Goal: Transaction & Acquisition: Download file/media

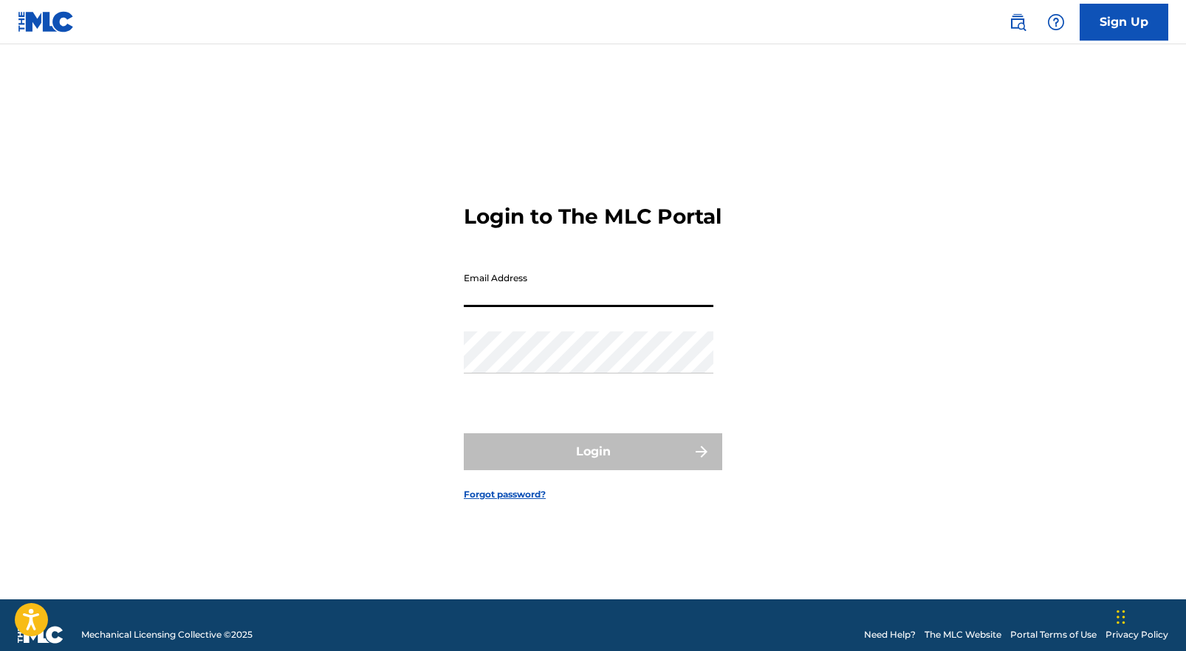
type input "[PERSON_NAME][EMAIL_ADDRESS][DOMAIN_NAME]"
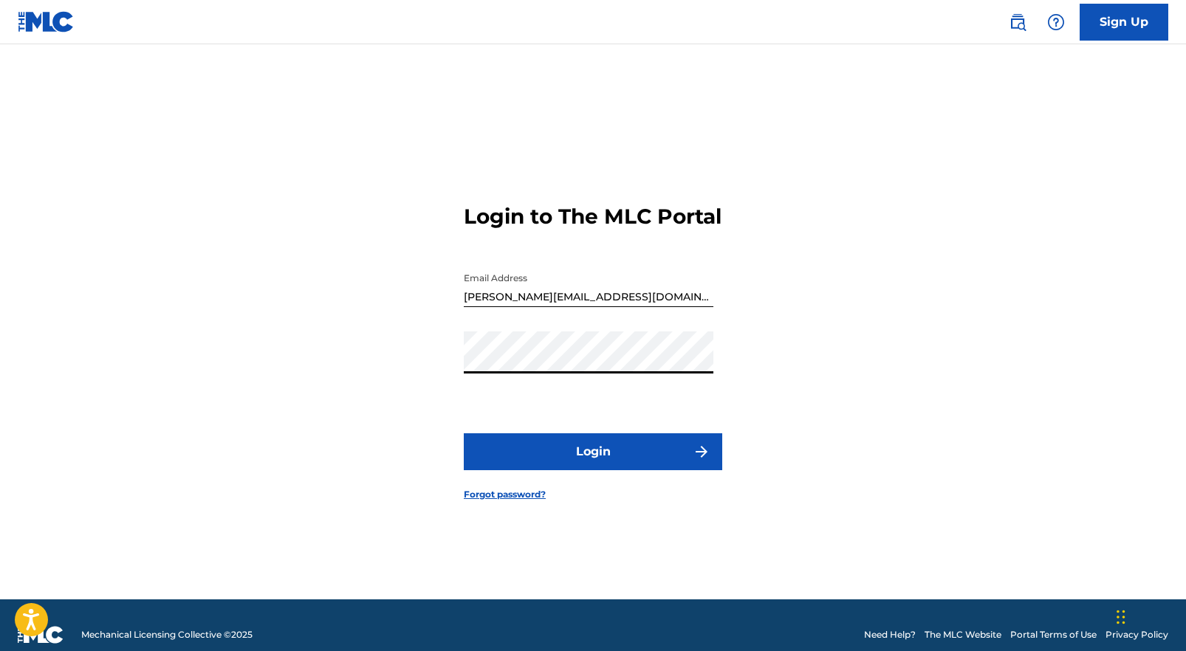
click at [565, 470] on button "Login" at bounding box center [593, 452] width 258 height 37
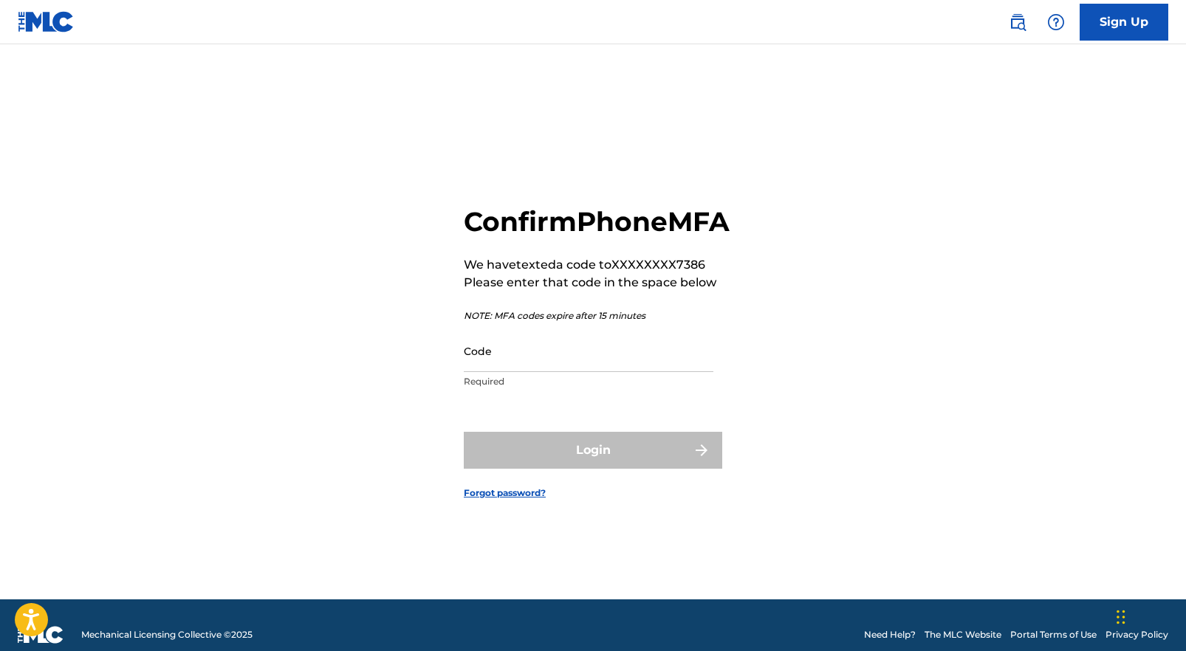
click at [537, 370] on input "Code" at bounding box center [589, 351] width 250 height 42
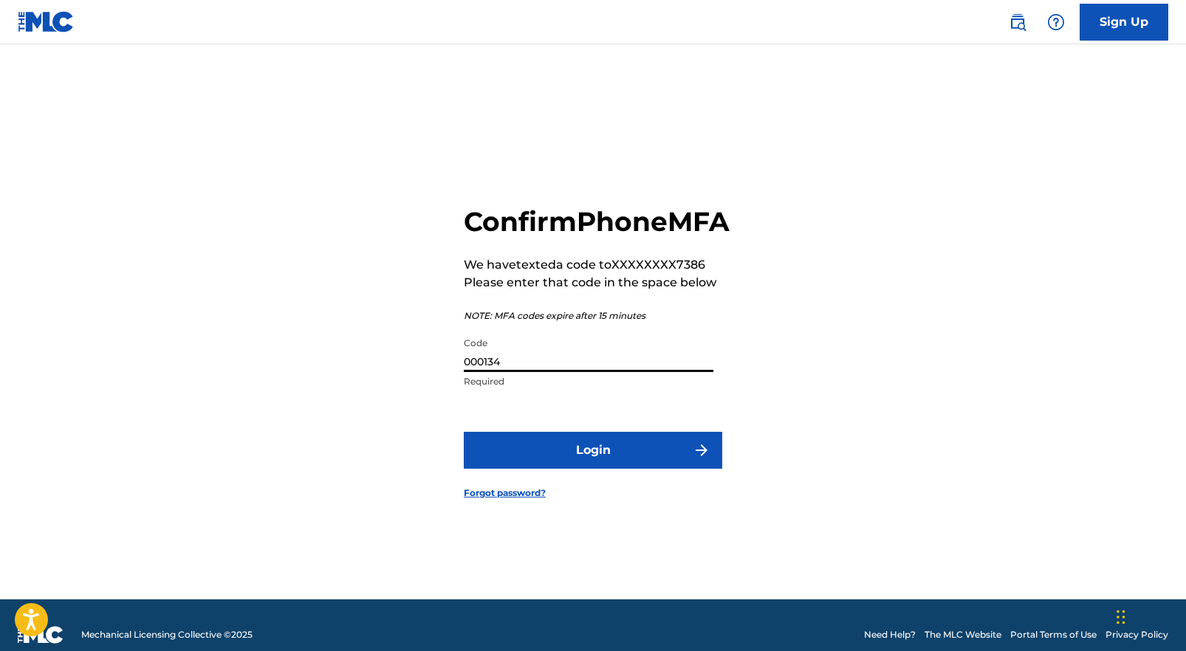
type input "000134"
click at [570, 462] on button "Login" at bounding box center [593, 450] width 258 height 37
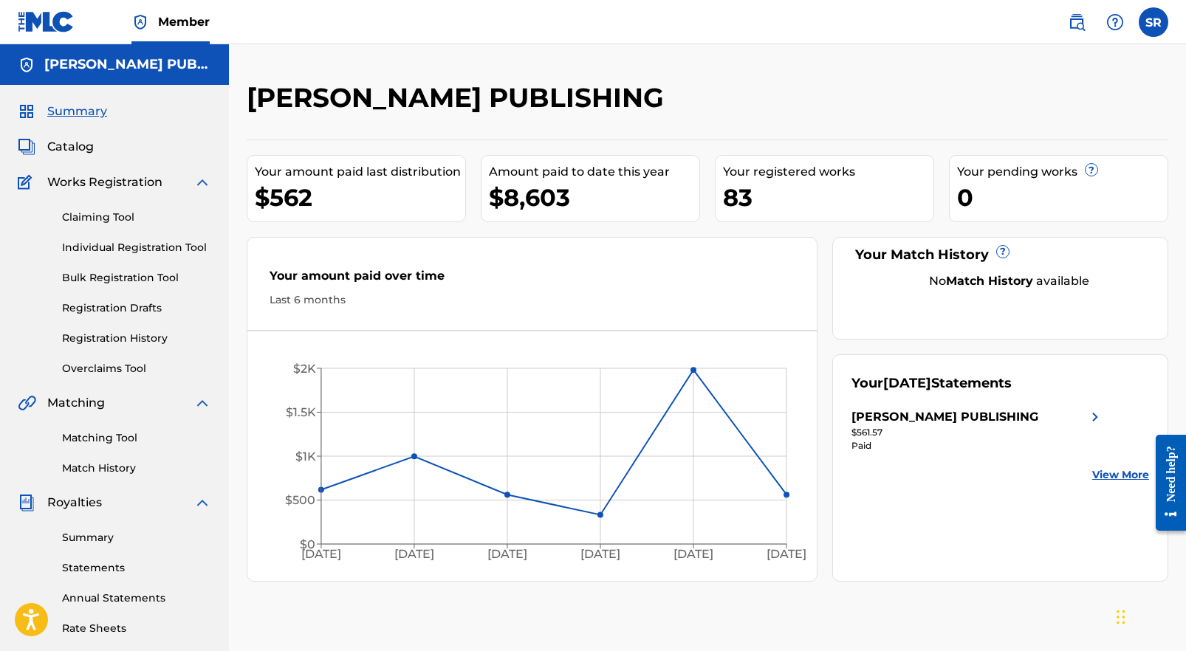
click at [81, 541] on link "Summary" at bounding box center [136, 538] width 149 height 16
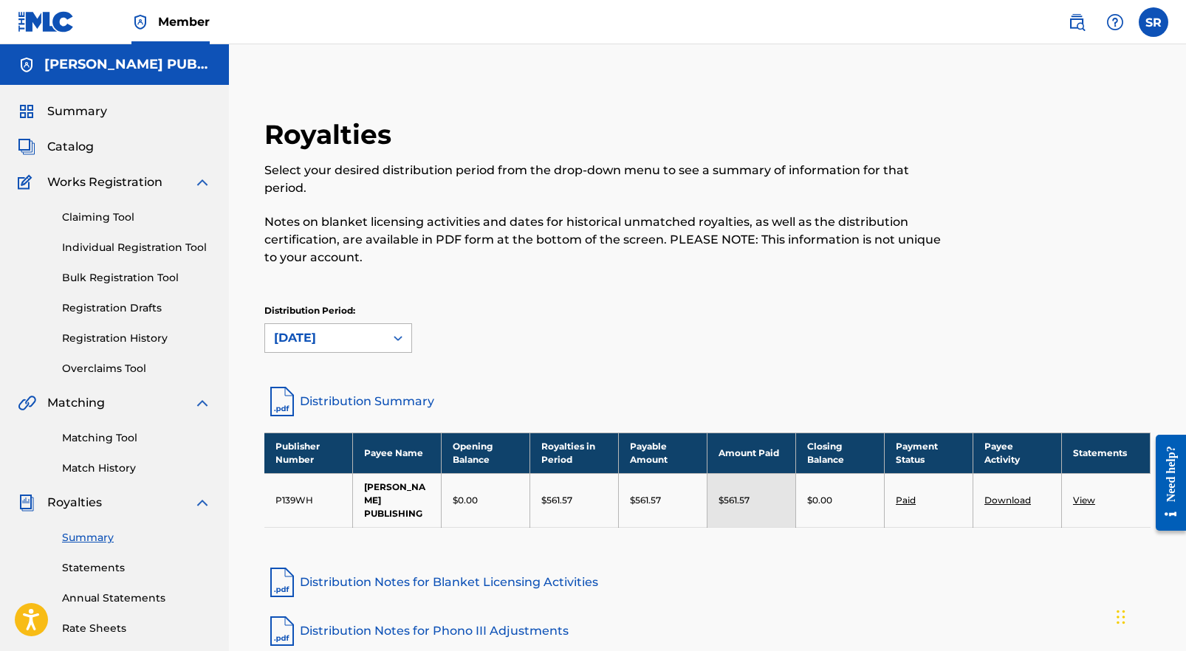
click at [369, 349] on div "[DATE]" at bounding box center [325, 338] width 120 height 28
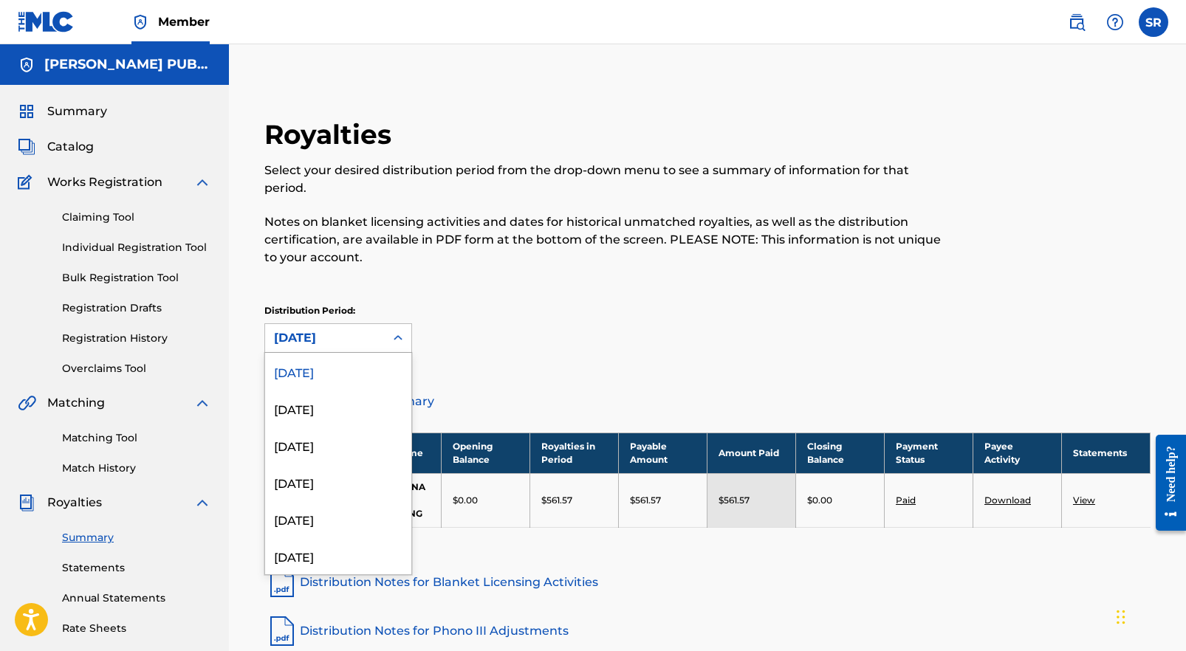
click at [495, 338] on div "Distribution Period: [DATE] selected, 1 of 53. 53 results available. Use Up and…" at bounding box center [707, 328] width 886 height 49
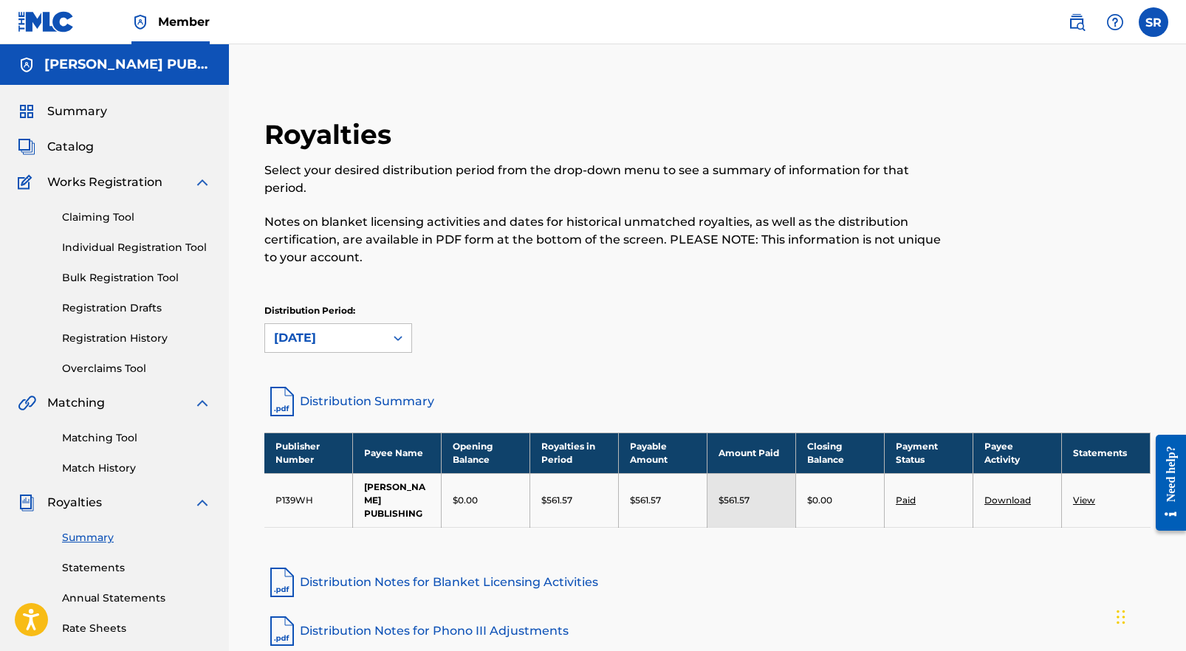
click at [95, 565] on link "Statements" at bounding box center [136, 569] width 149 height 16
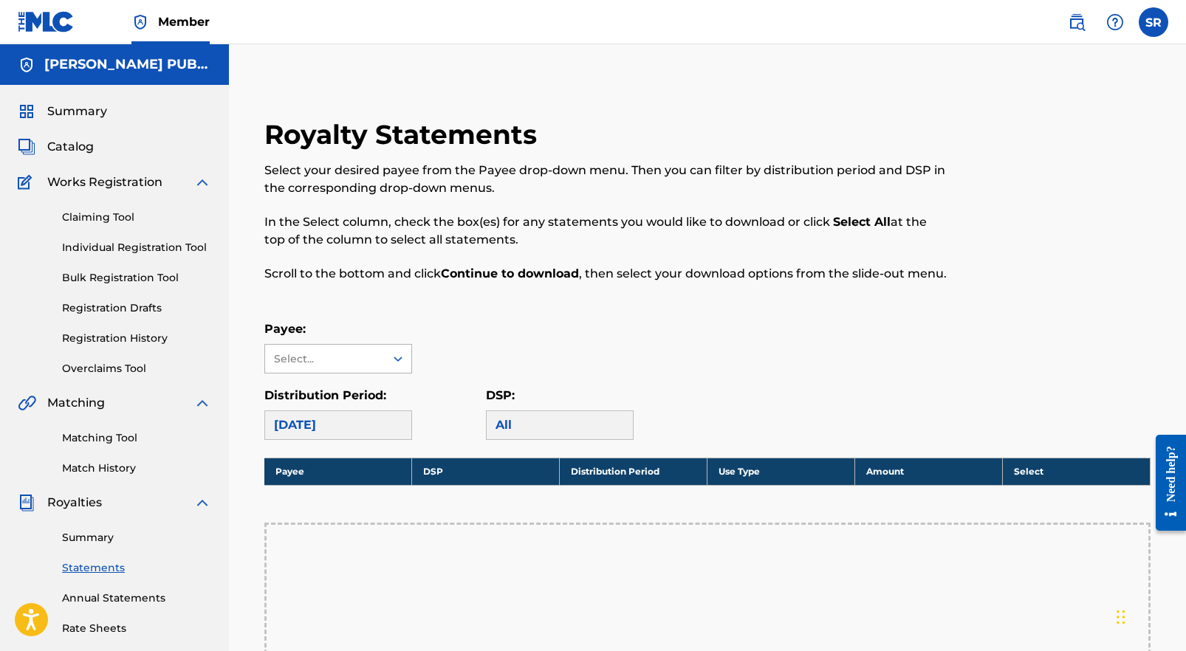
click at [388, 372] on div at bounding box center [398, 359] width 27 height 27
click at [350, 422] on div "[PERSON_NAME] PUBLISHING" at bounding box center [338, 401] width 146 height 55
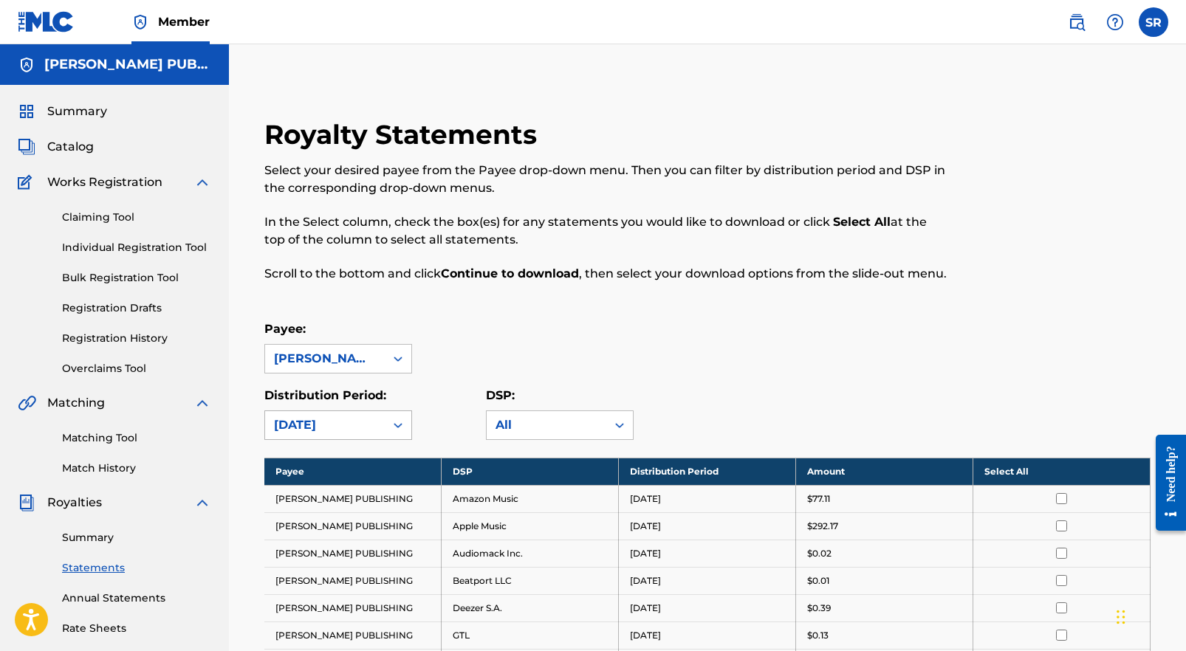
click at [400, 440] on div "[DATE]" at bounding box center [338, 426] width 148 height 30
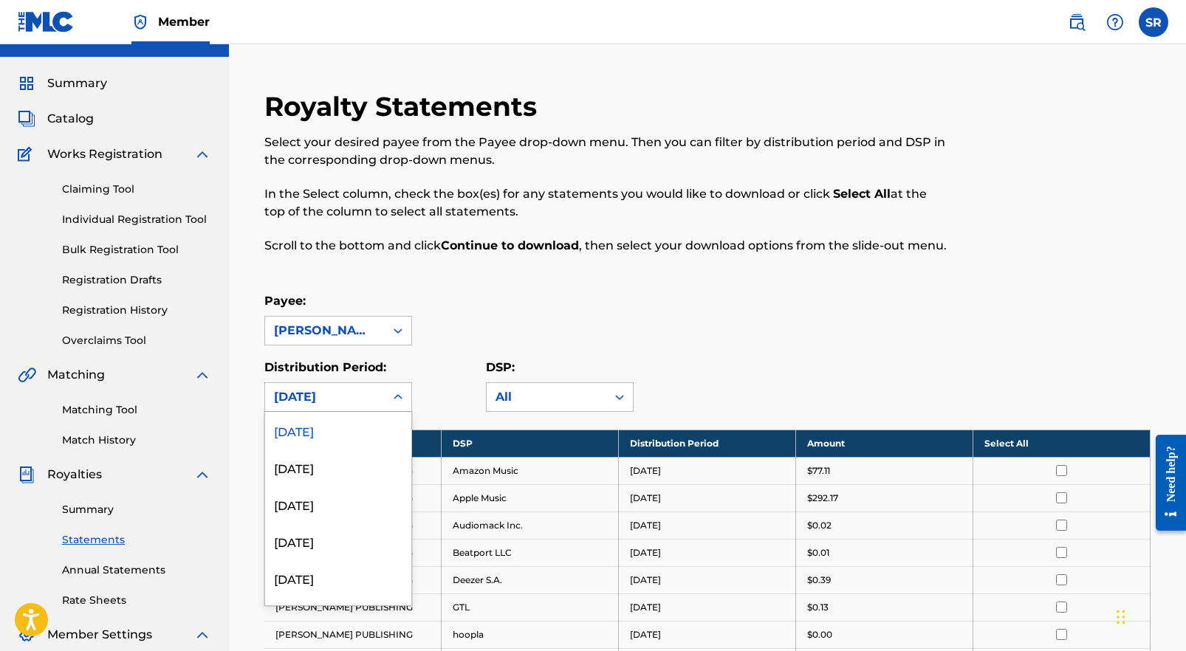
scroll to position [29, 0]
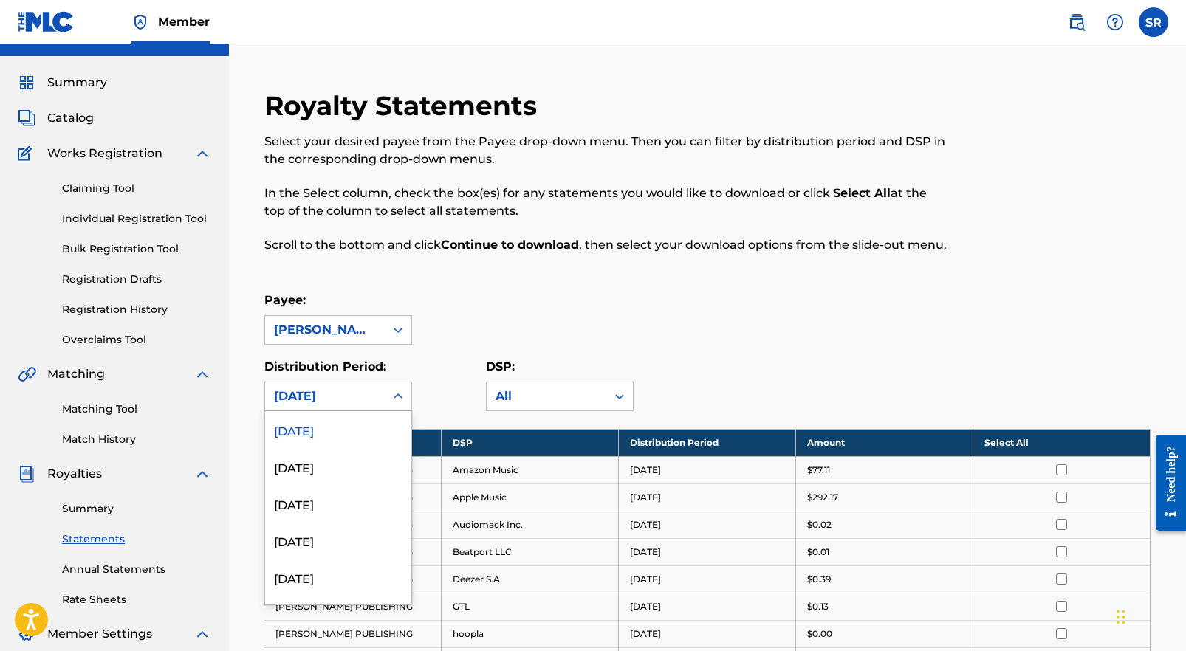
click at [453, 372] on div "Payee: [PERSON_NAME] PUBLISHING Distribution Period: [DATE], 1 of 53. 53 result…" at bounding box center [707, 352] width 886 height 120
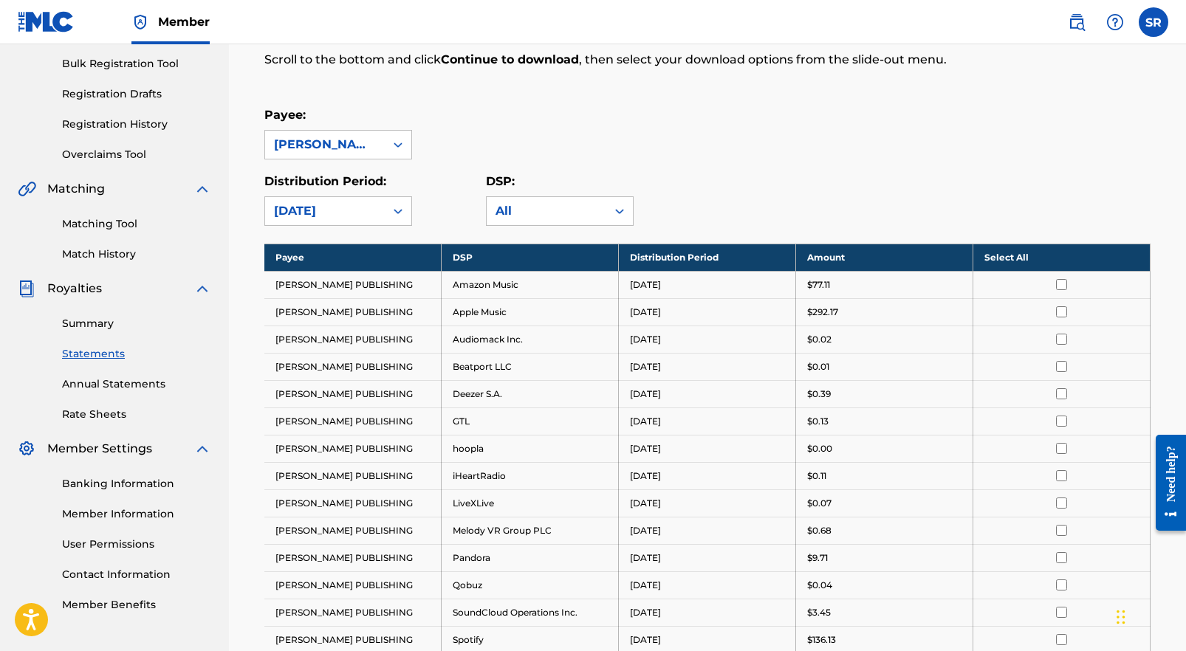
scroll to position [215, 0]
click at [155, 387] on link "Annual Statements" at bounding box center [136, 384] width 149 height 16
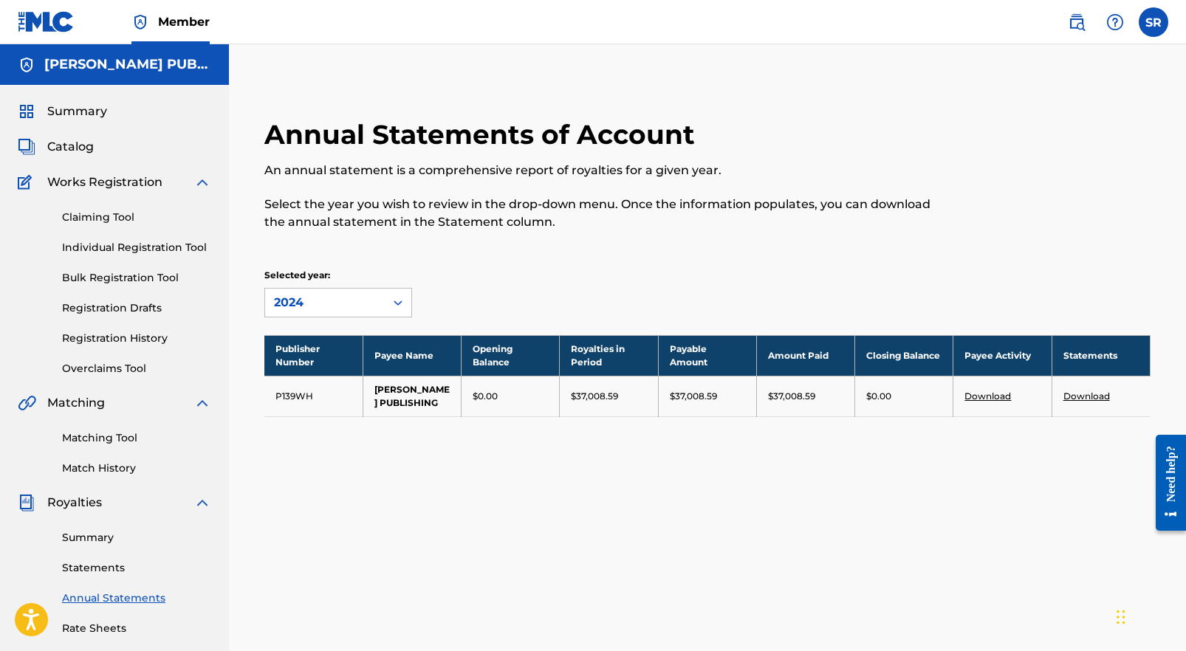
click at [1075, 395] on link "Download" at bounding box center [1087, 396] width 47 height 11
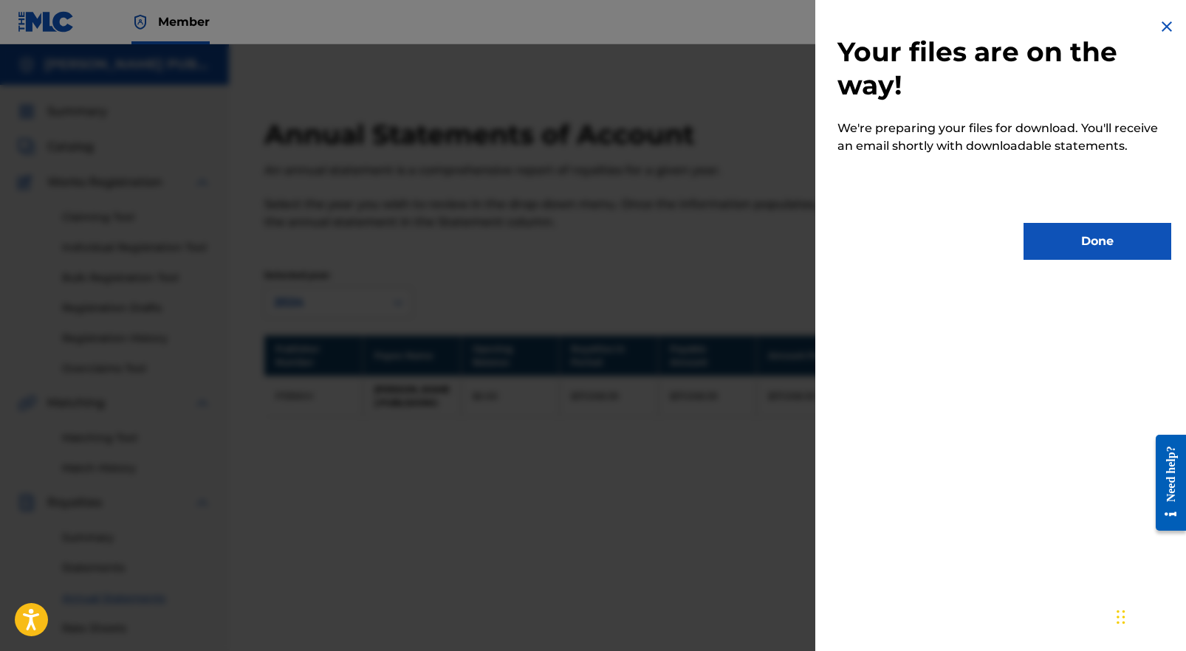
click at [1087, 244] on button "Done" at bounding box center [1098, 241] width 148 height 37
